Goal: Task Accomplishment & Management: Use online tool/utility

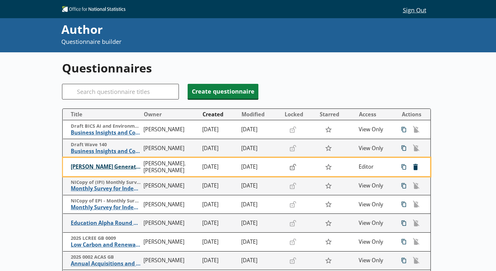
click at [106, 169] on span "[PERSON_NAME] Generator" at bounding box center [106, 166] width 70 height 7
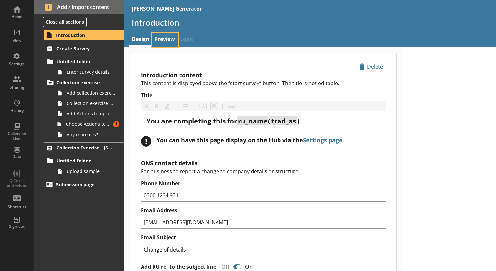
click at [165, 36] on link "Preview" at bounding box center [165, 40] width 26 height 14
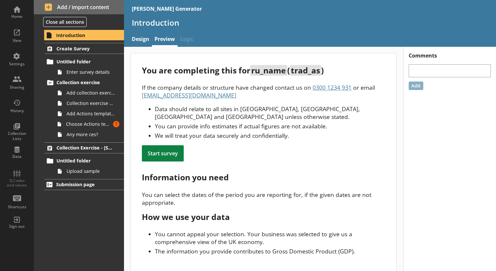
click at [164, 153] on div "Start survey" at bounding box center [163, 153] width 42 height 16
click at [16, 33] on div "View" at bounding box center [17, 35] width 23 height 23
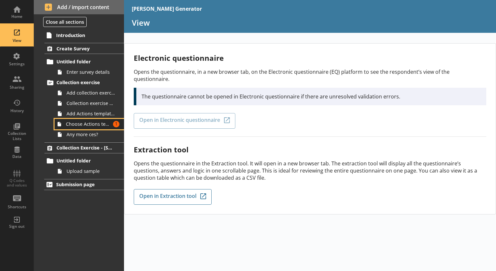
click at [90, 127] on span "Choose Actions template" at bounding box center [88, 124] width 45 height 6
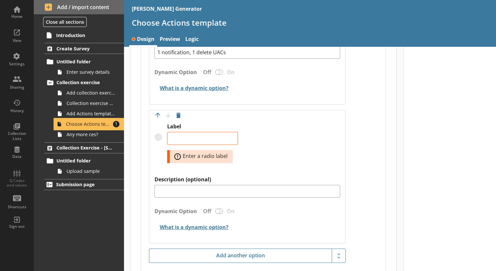
scroll to position [422, 0]
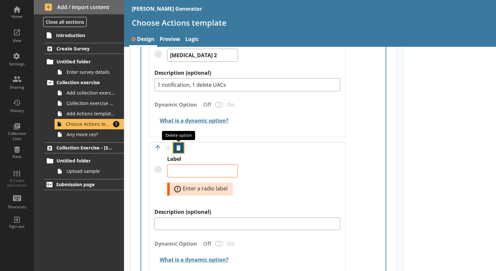
click at [176, 147] on button "Delete option" at bounding box center [178, 148] width 10 height 10
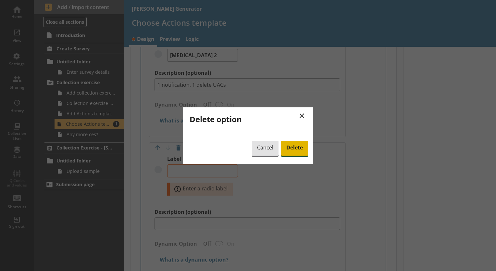
click at [295, 149] on span "Delete" at bounding box center [294, 148] width 27 height 15
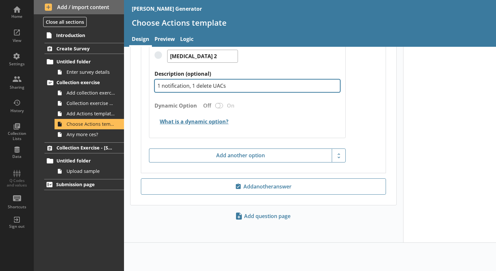
scroll to position [385, 0]
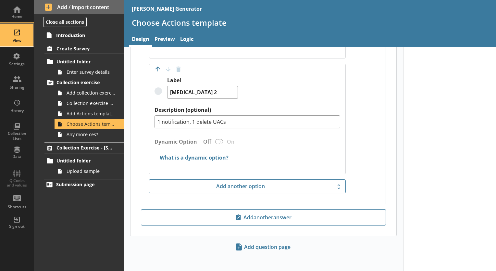
click at [21, 38] on div "View" at bounding box center [17, 40] width 23 height 5
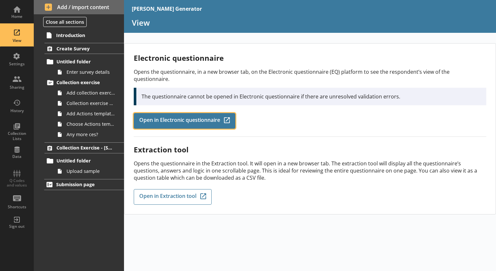
click at [195, 117] on span "Open in Electronic questionnaire" at bounding box center [179, 120] width 81 height 7
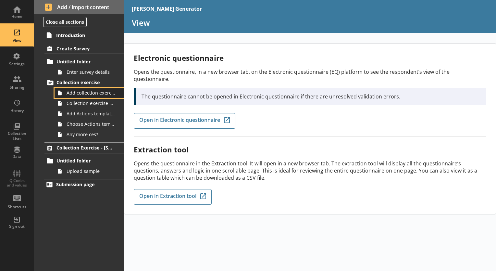
click at [84, 94] on span "Add collection exercise?" at bounding box center [91, 93] width 49 height 6
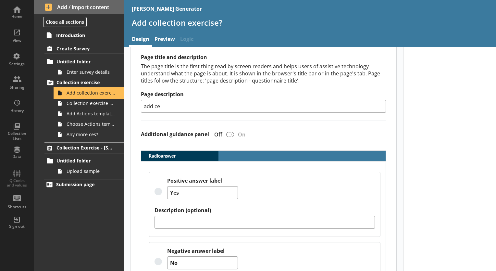
scroll to position [137, 0]
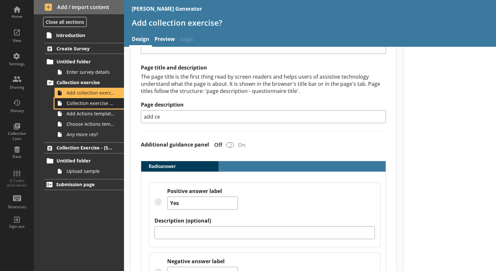
click at [108, 100] on span "Collection exercise name" at bounding box center [91, 103] width 49 height 6
type textarea "x"
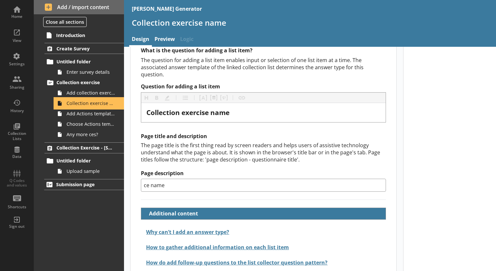
scroll to position [60, 0]
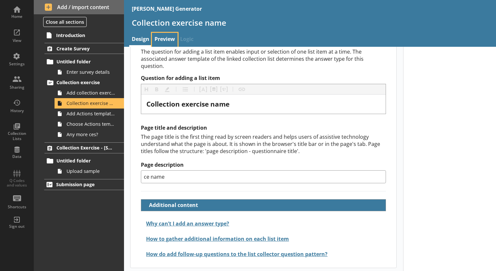
click at [169, 36] on link "Preview" at bounding box center [165, 40] width 26 height 14
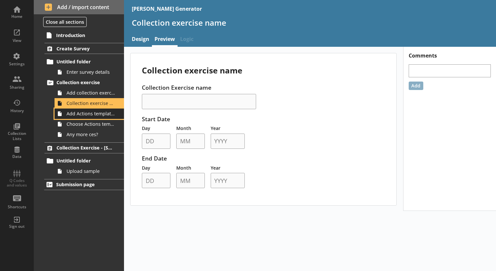
click at [97, 114] on span "Add Actions template?" at bounding box center [91, 113] width 49 height 6
